Goal: Transaction & Acquisition: Subscribe to service/newsletter

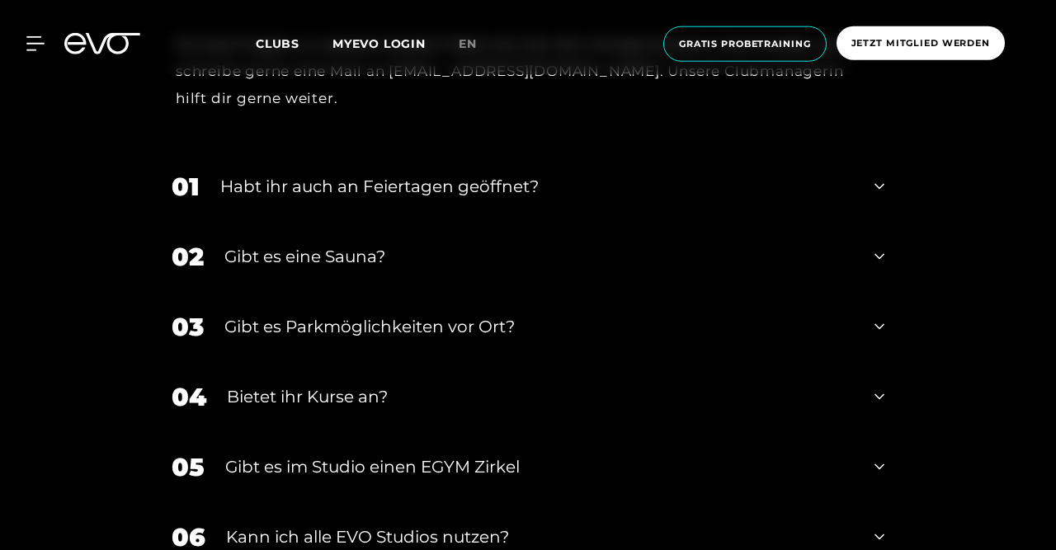
scroll to position [5535, 0]
click at [754, 279] on div "02 Gibt es eine Sauna?" at bounding box center [528, 256] width 746 height 70
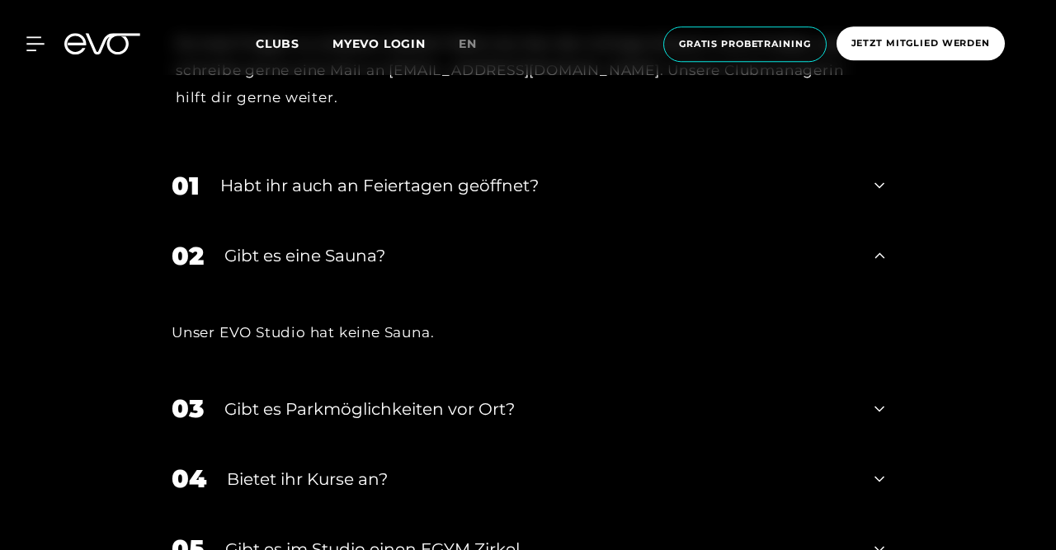
click at [667, 191] on div "Habt ihr auch an Feiertagen geöffnet?" at bounding box center [537, 185] width 634 height 25
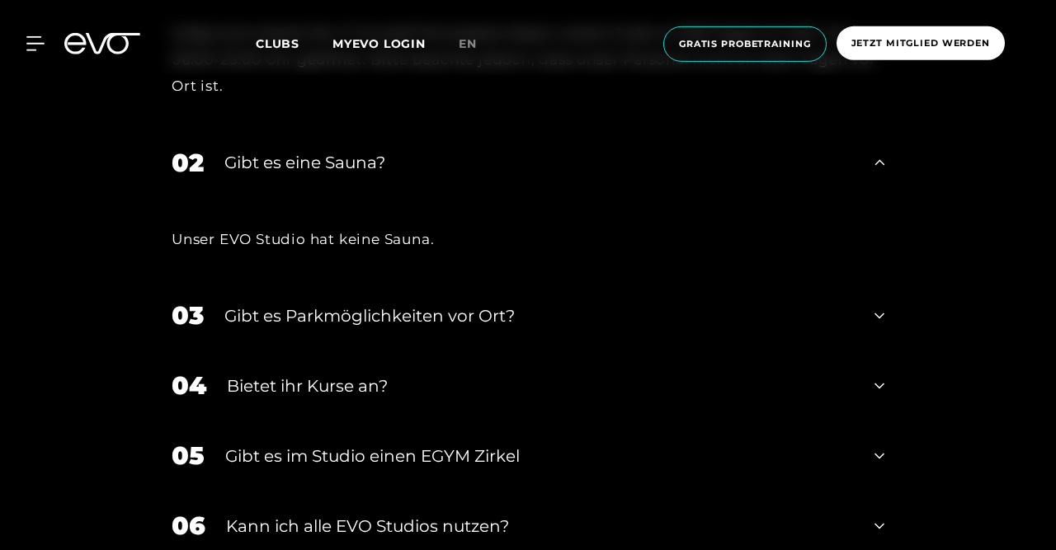
scroll to position [5767, 0]
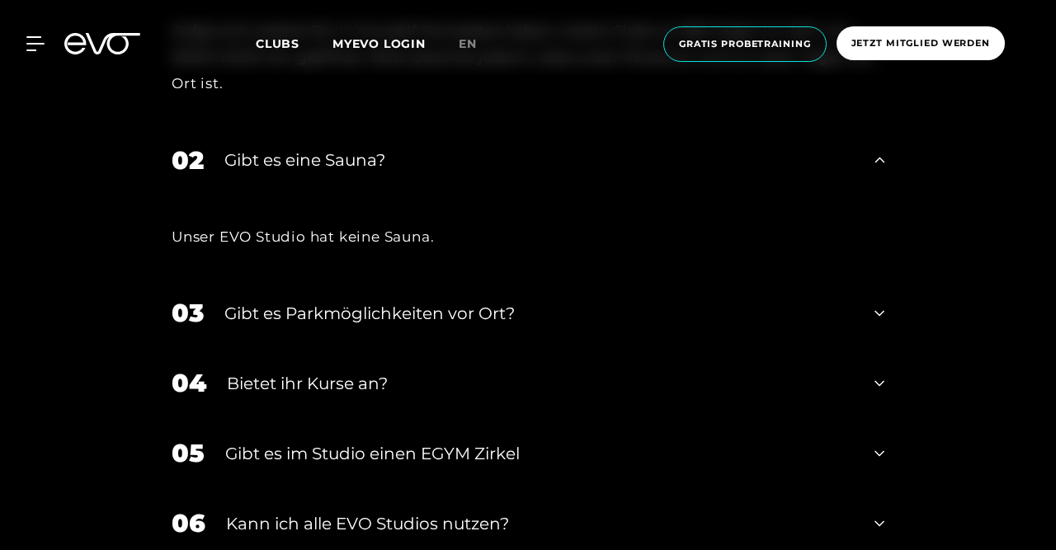
click at [555, 376] on div "Bietet ihr Kurse an?" at bounding box center [540, 383] width 627 height 25
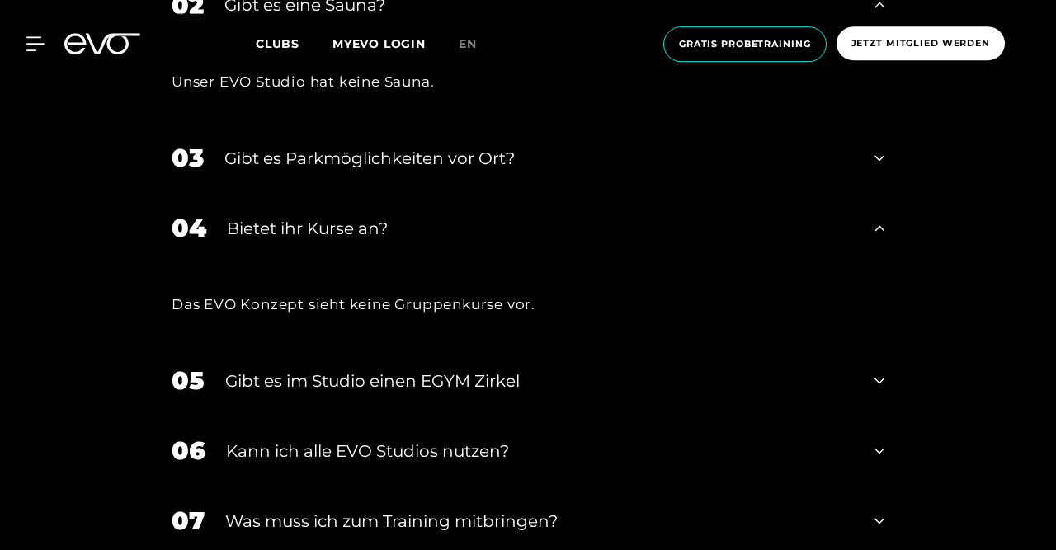
scroll to position [5922, 0]
click at [537, 378] on div "Gibt es im Studio einen EGYM Zirkel" at bounding box center [539, 380] width 629 height 25
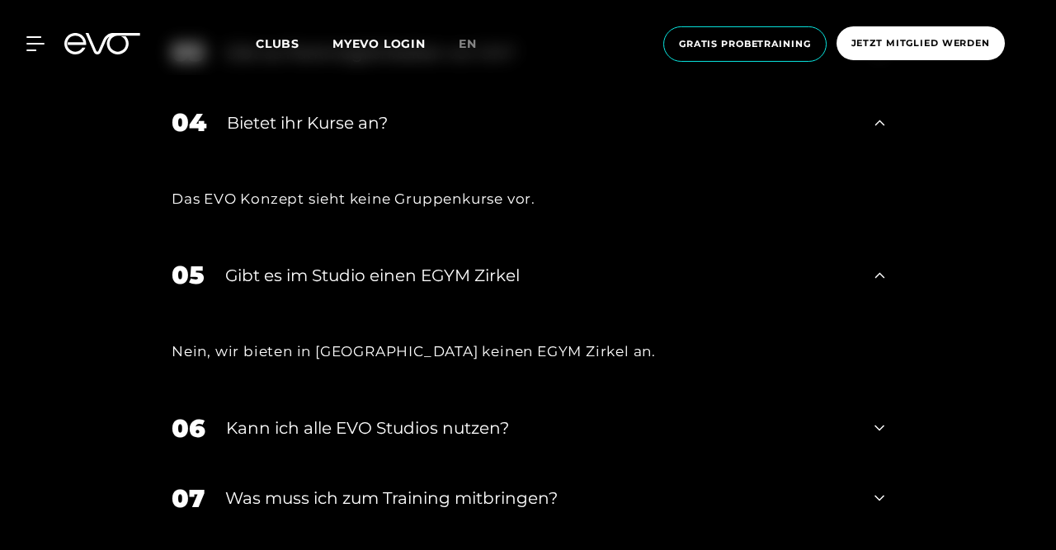
scroll to position [6029, 0]
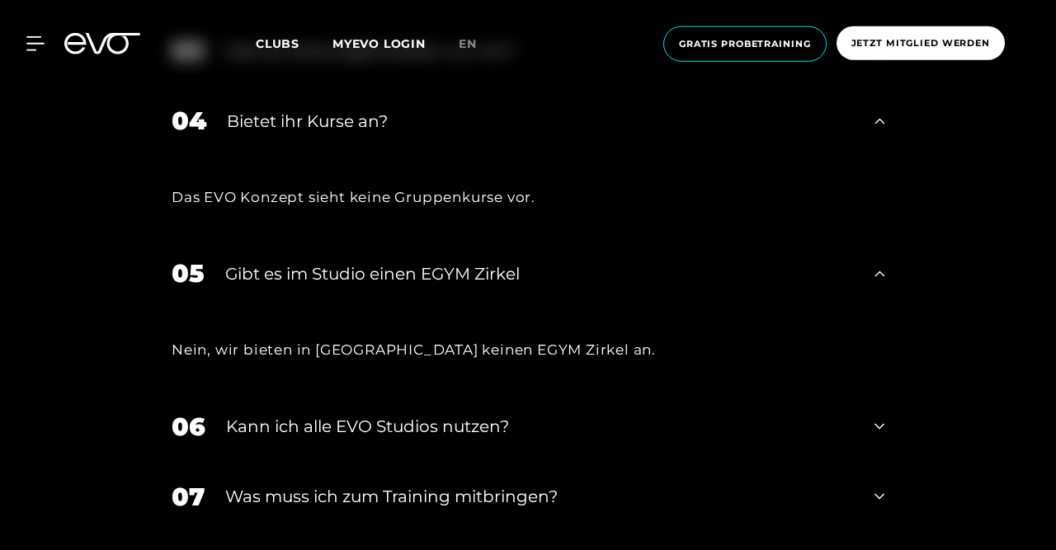
click at [486, 431] on div "Kann ich alle EVO Studios nutzen?" at bounding box center [540, 426] width 628 height 25
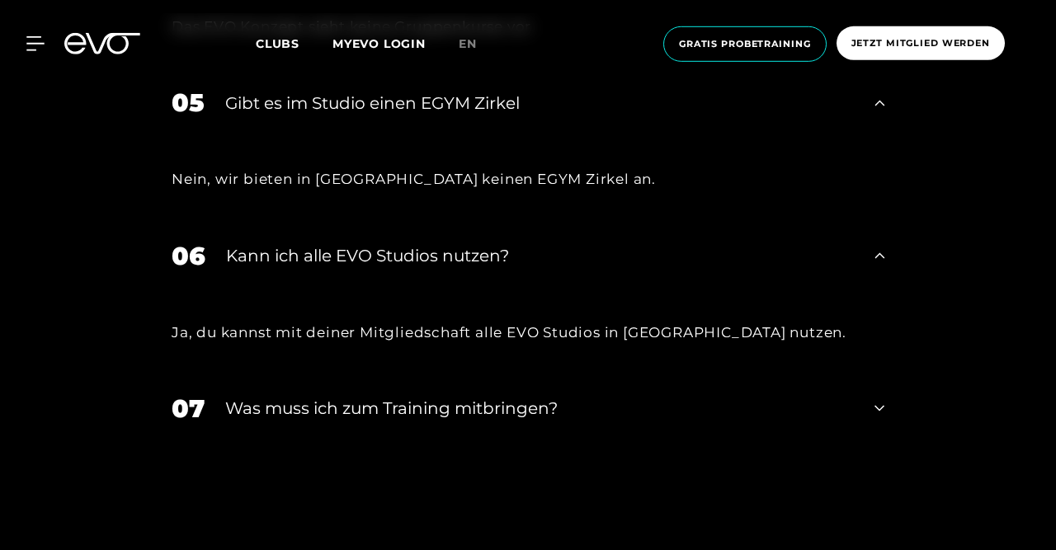
scroll to position [6224, 0]
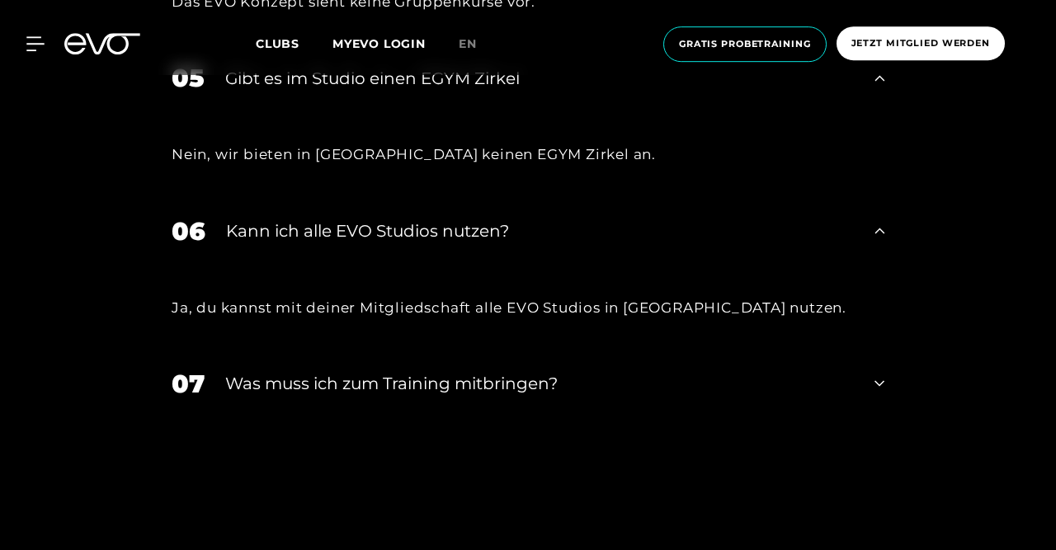
click at [460, 394] on div "Was muss ich zum Training mitbringen?" at bounding box center [539, 383] width 629 height 25
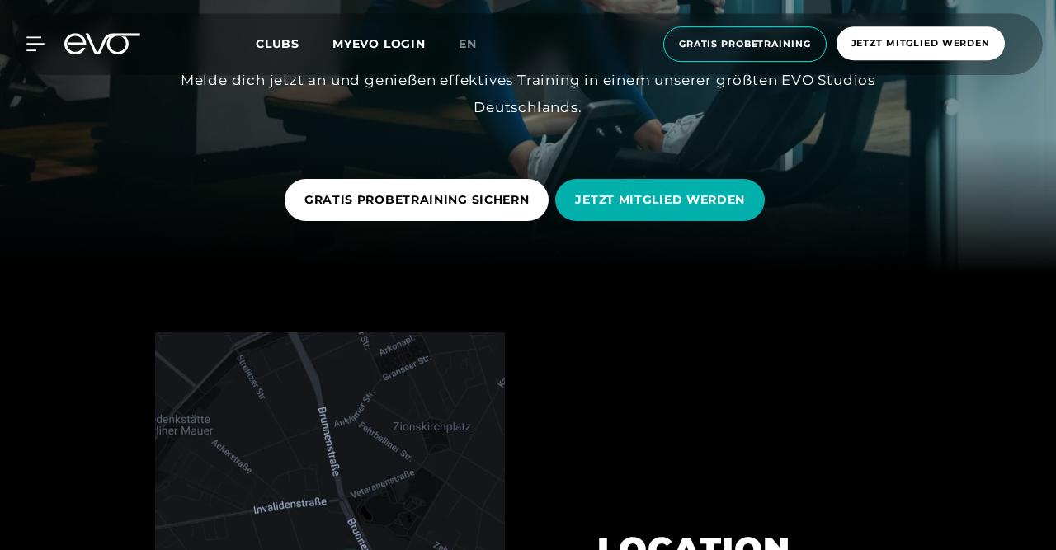
scroll to position [0, 0]
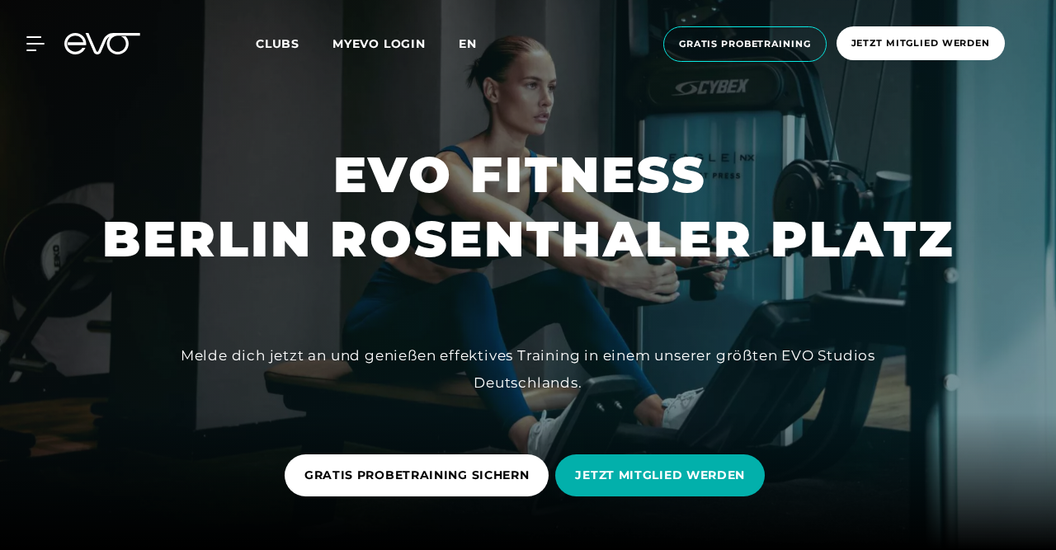
click at [471, 47] on span "en" at bounding box center [468, 43] width 18 height 15
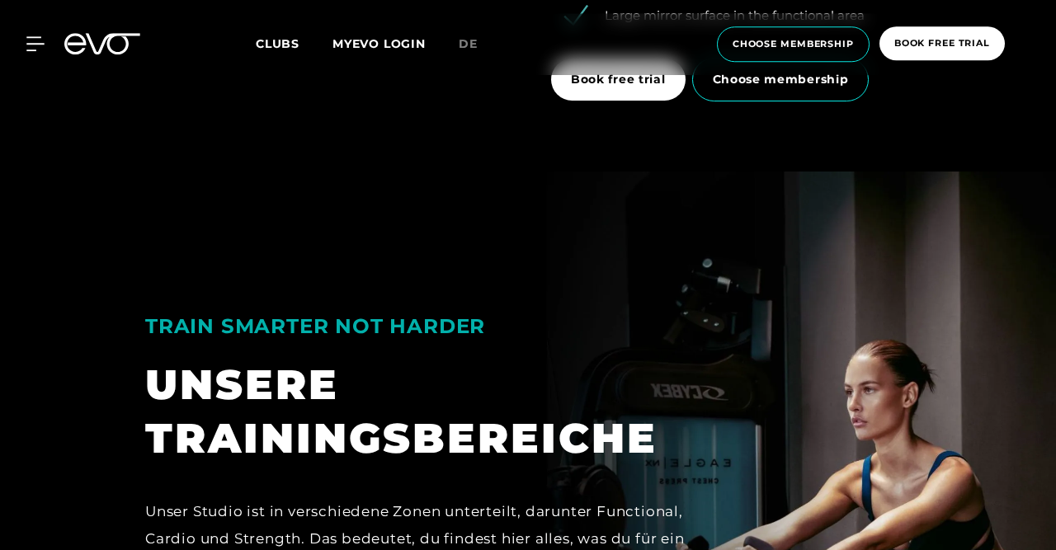
scroll to position [2581, 0]
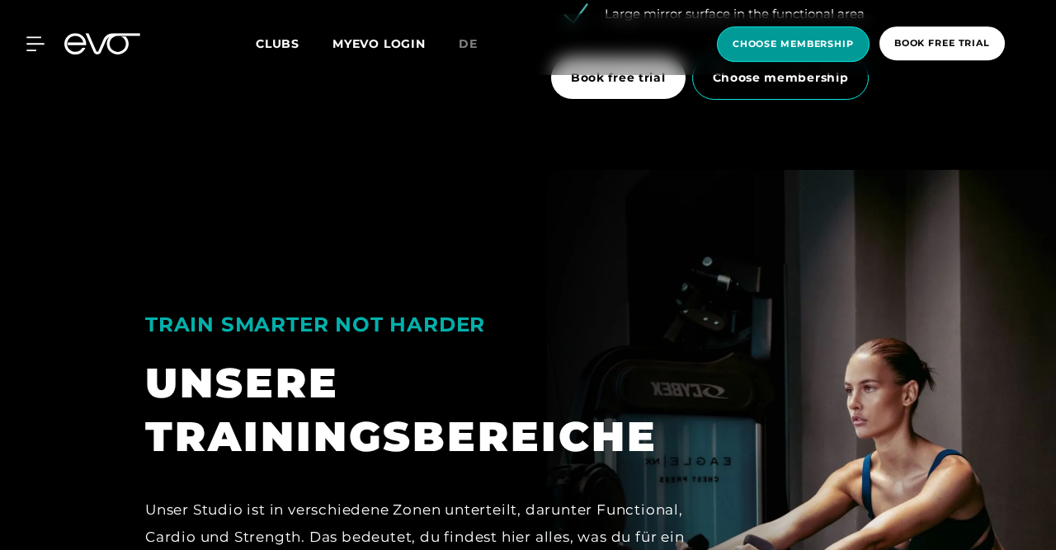
click at [778, 54] on span "choose membership" at bounding box center [793, 43] width 153 height 35
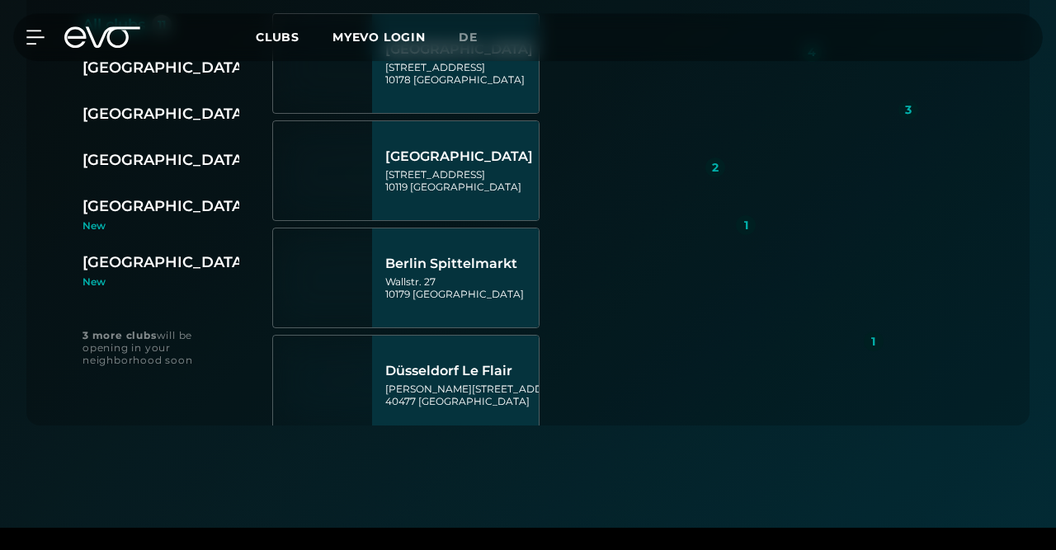
scroll to position [492, 0]
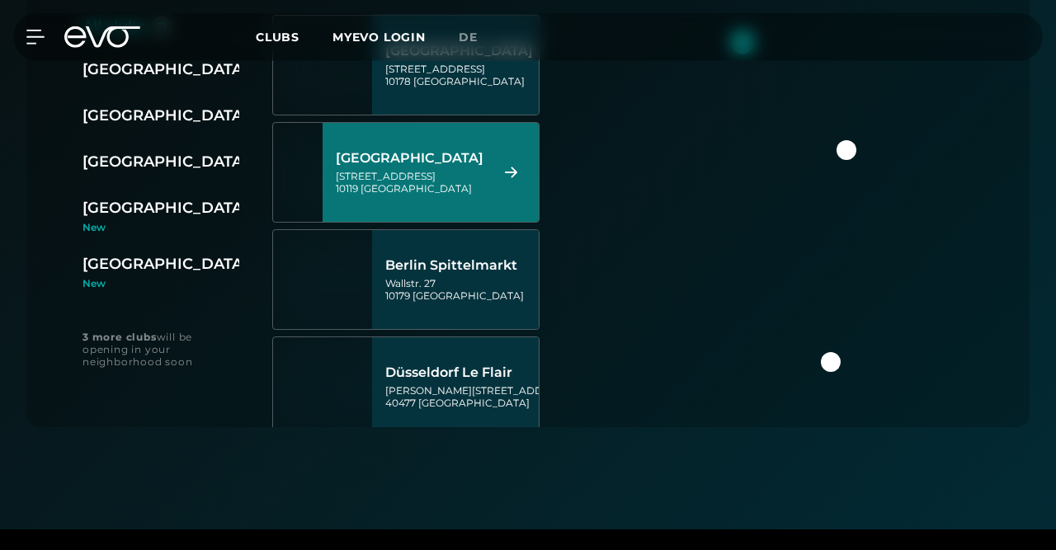
click at [486, 166] on div "[GEOGRAPHIC_DATA]" at bounding box center [411, 158] width 150 height 17
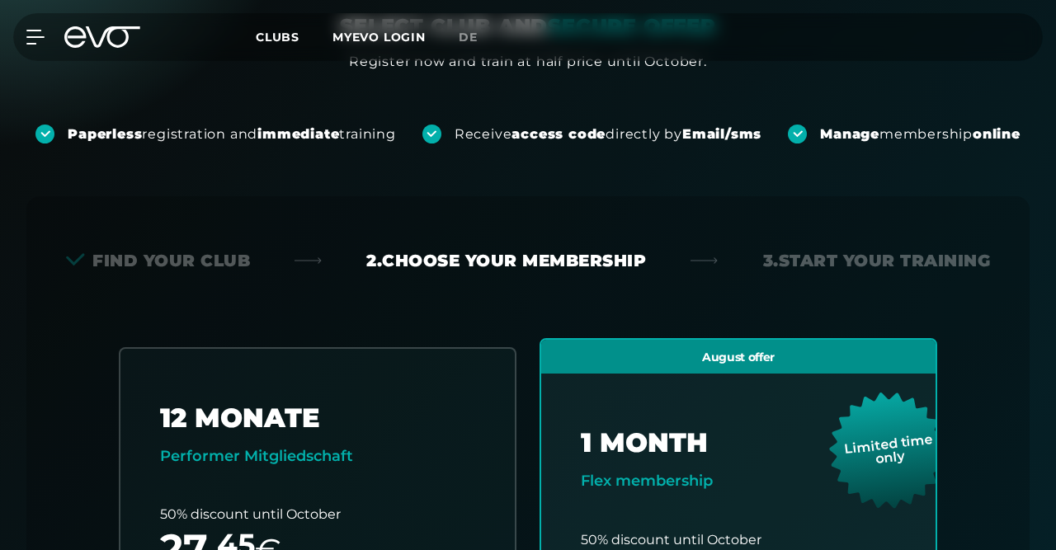
scroll to position [116, 0]
